Goal: Find specific page/section

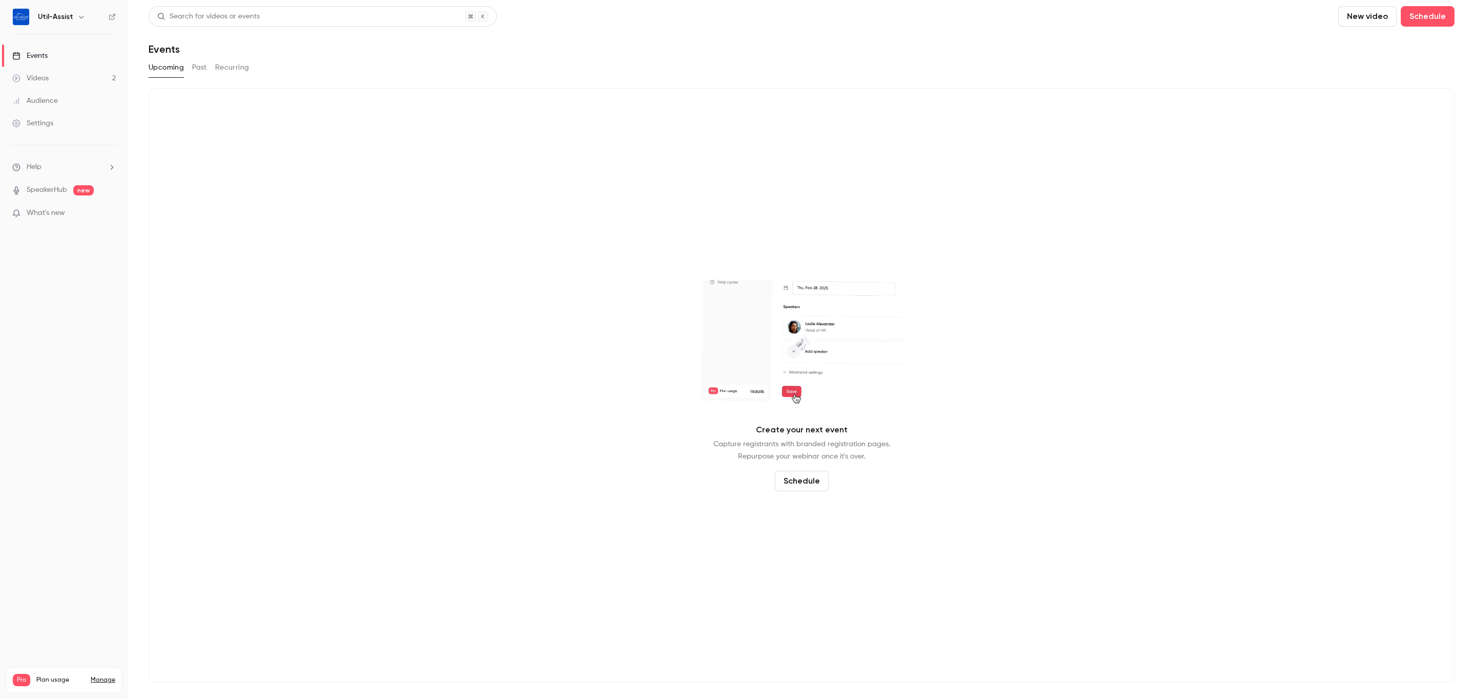
click at [194, 65] on button "Past" at bounding box center [199, 67] width 15 height 16
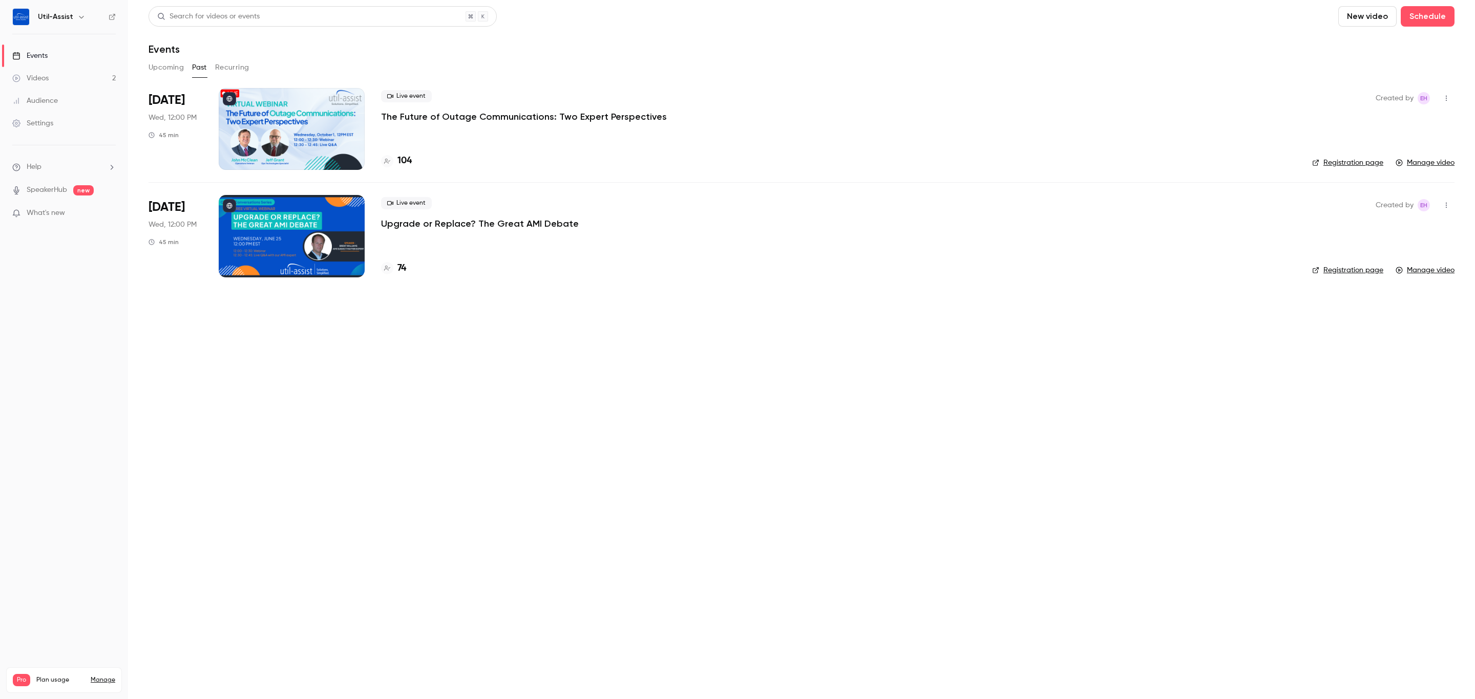
click at [448, 451] on main "Search for videos or events New video Schedule Events Upcoming Past Recurring […" at bounding box center [801, 349] width 1347 height 699
click at [401, 160] on h4 "104" at bounding box center [404, 161] width 14 height 14
click at [437, 353] on main "Search for videos or events New video Schedule Events Upcoming Past Recurring […" at bounding box center [801, 349] width 1347 height 699
